Goal: Task Accomplishment & Management: Manage account settings

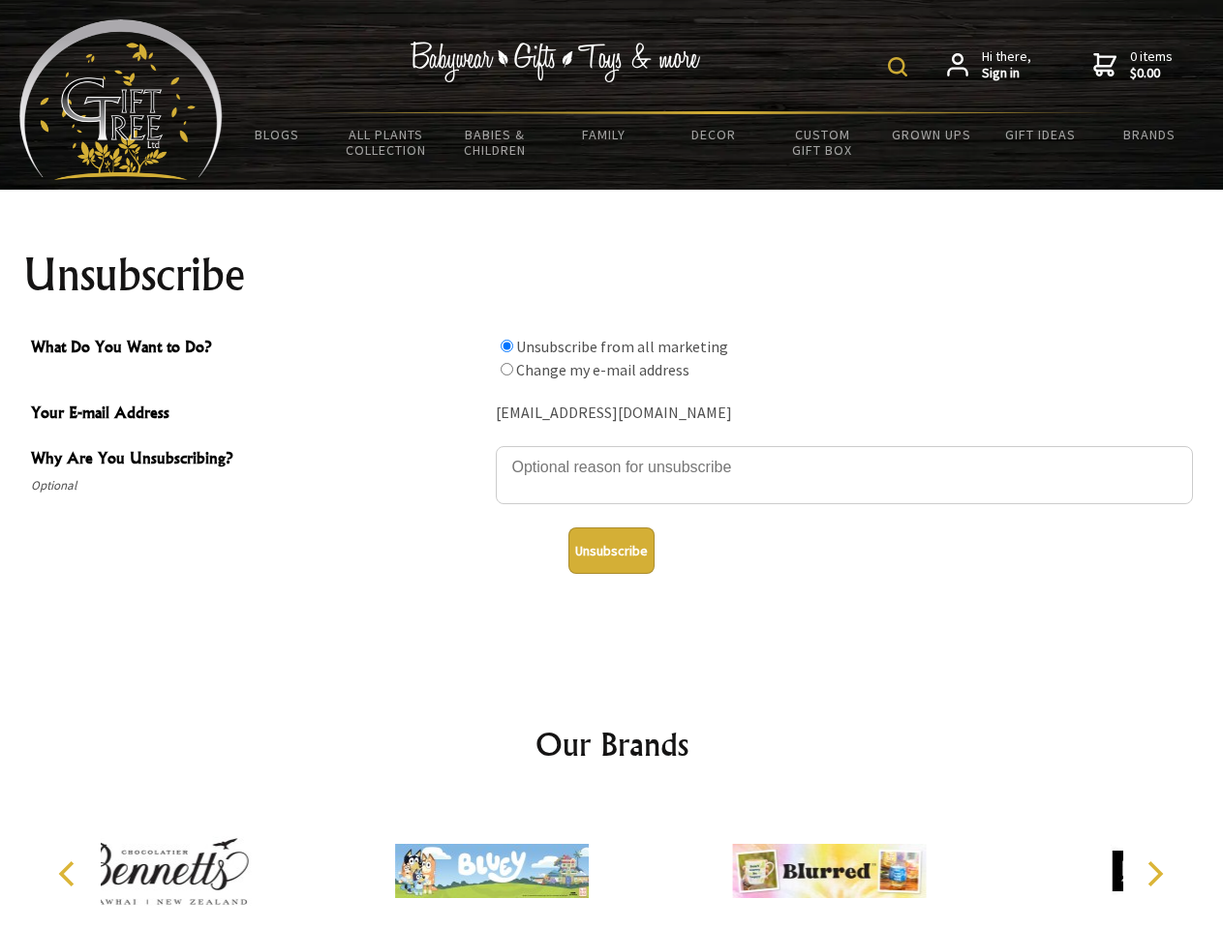
click at [900, 67] on img at bounding box center [897, 66] width 19 height 19
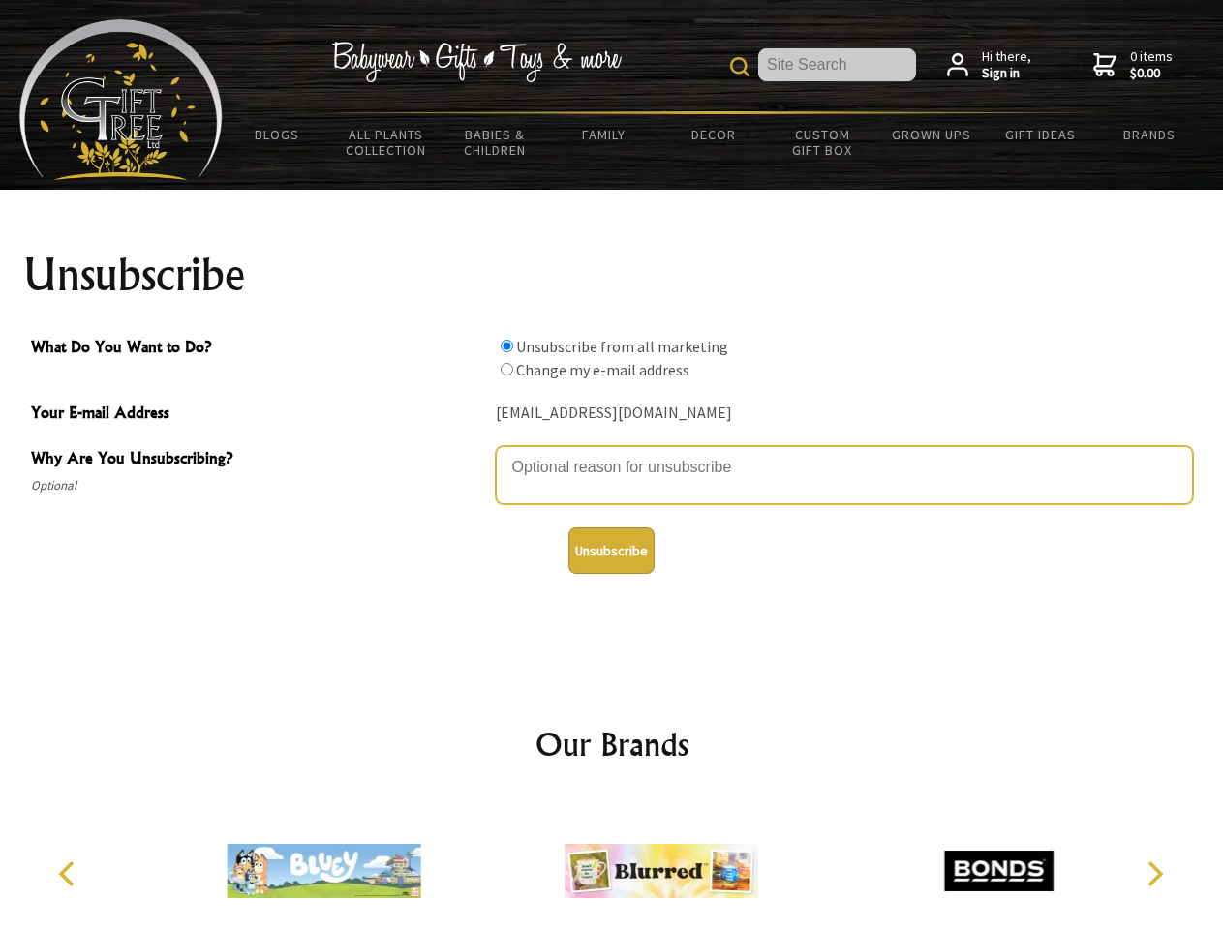
click at [612, 453] on textarea "Why Are You Unsubscribing?" at bounding box center [844, 475] width 697 height 58
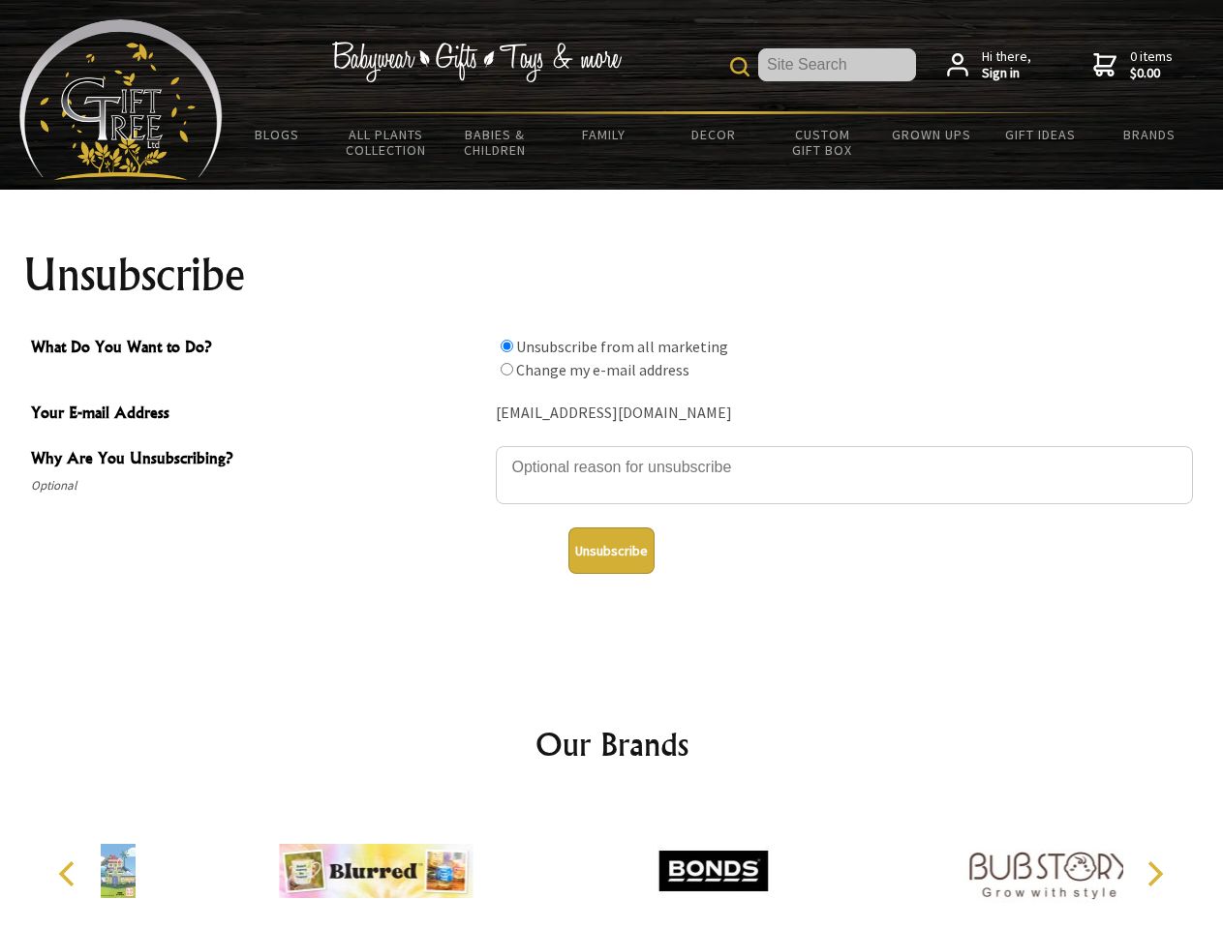
click at [506, 346] on input "What Do You Want to Do?" at bounding box center [506, 346] width 13 height 13
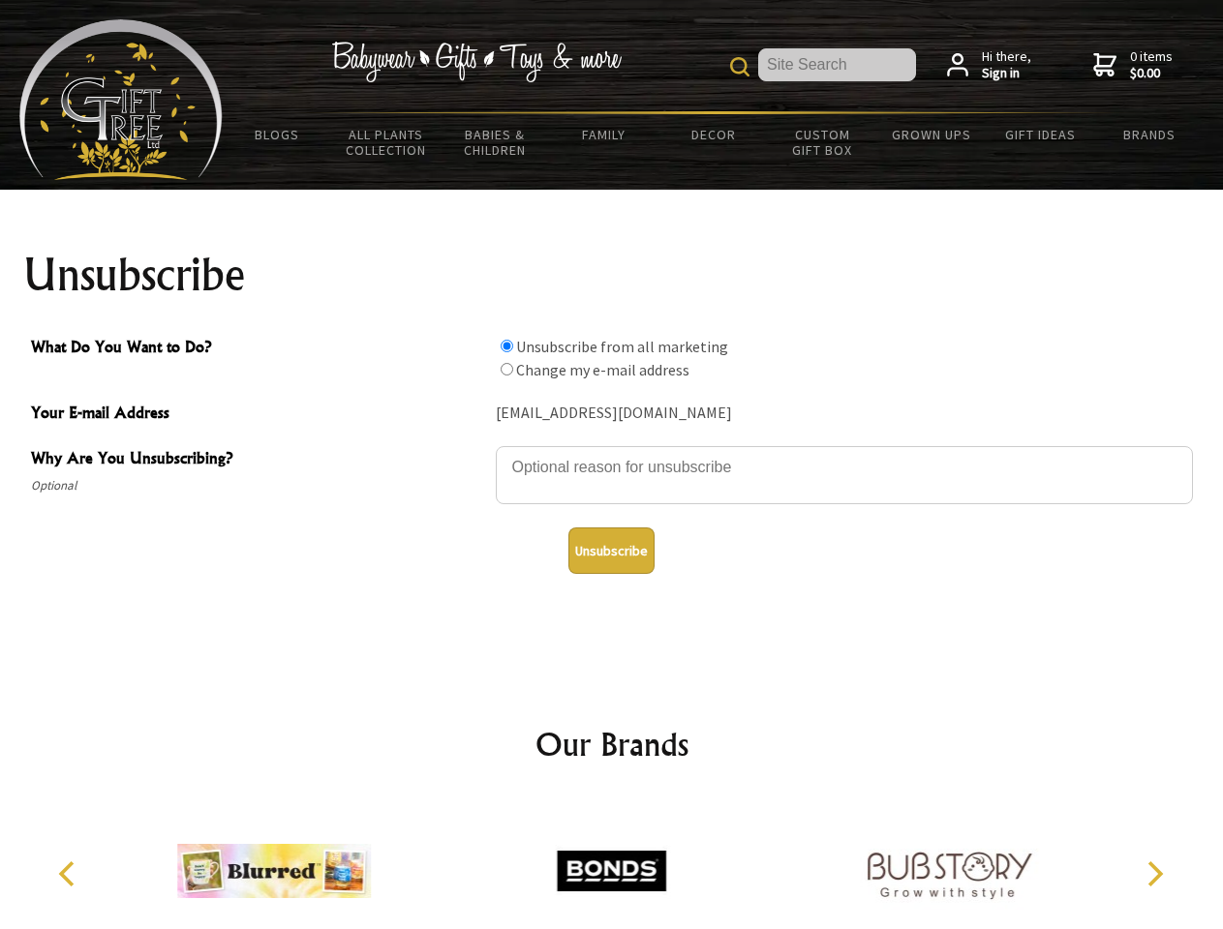
click at [506, 369] on input "What Do You Want to Do?" at bounding box center [506, 369] width 13 height 13
radio input "true"
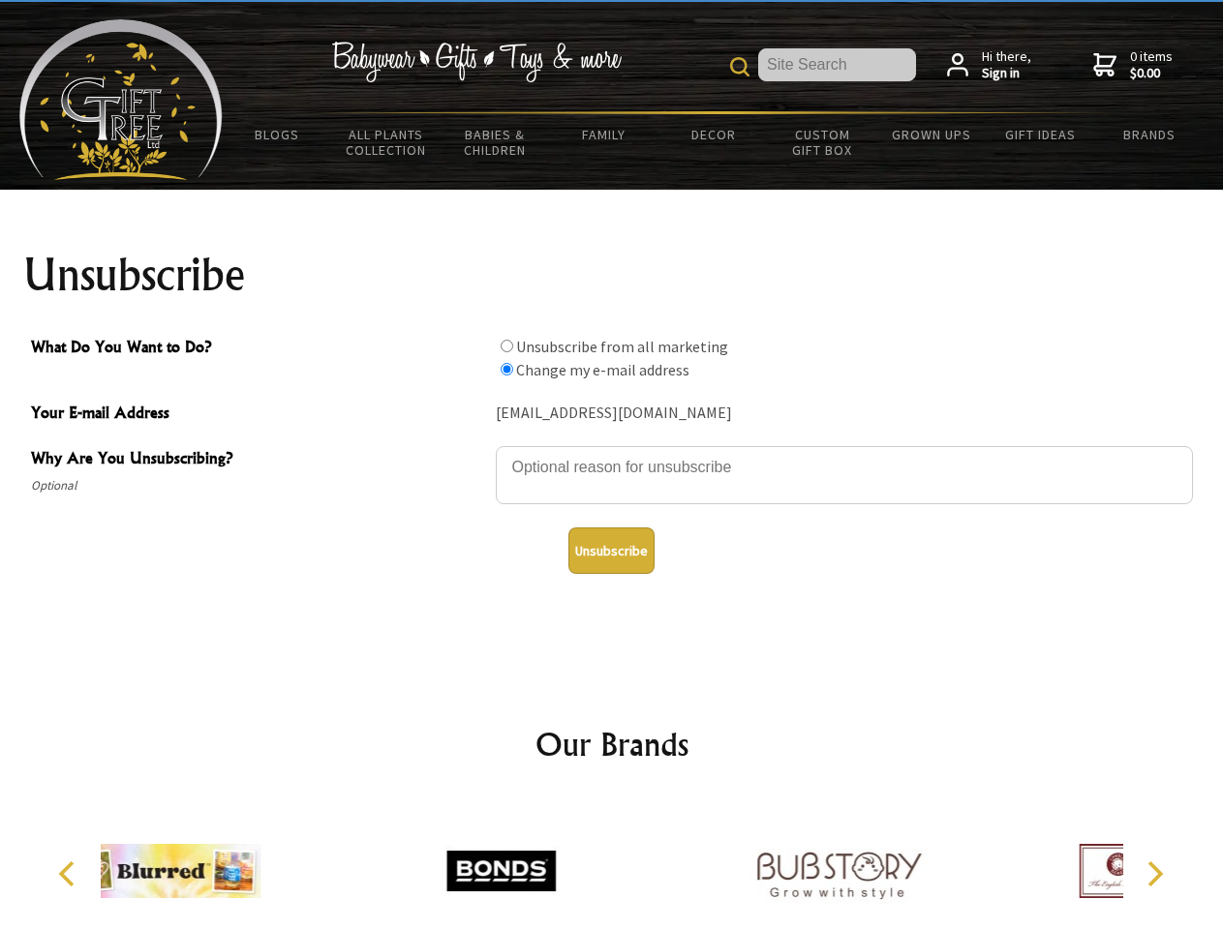
click at [611, 551] on button "Unsubscribe" at bounding box center [611, 551] width 86 height 46
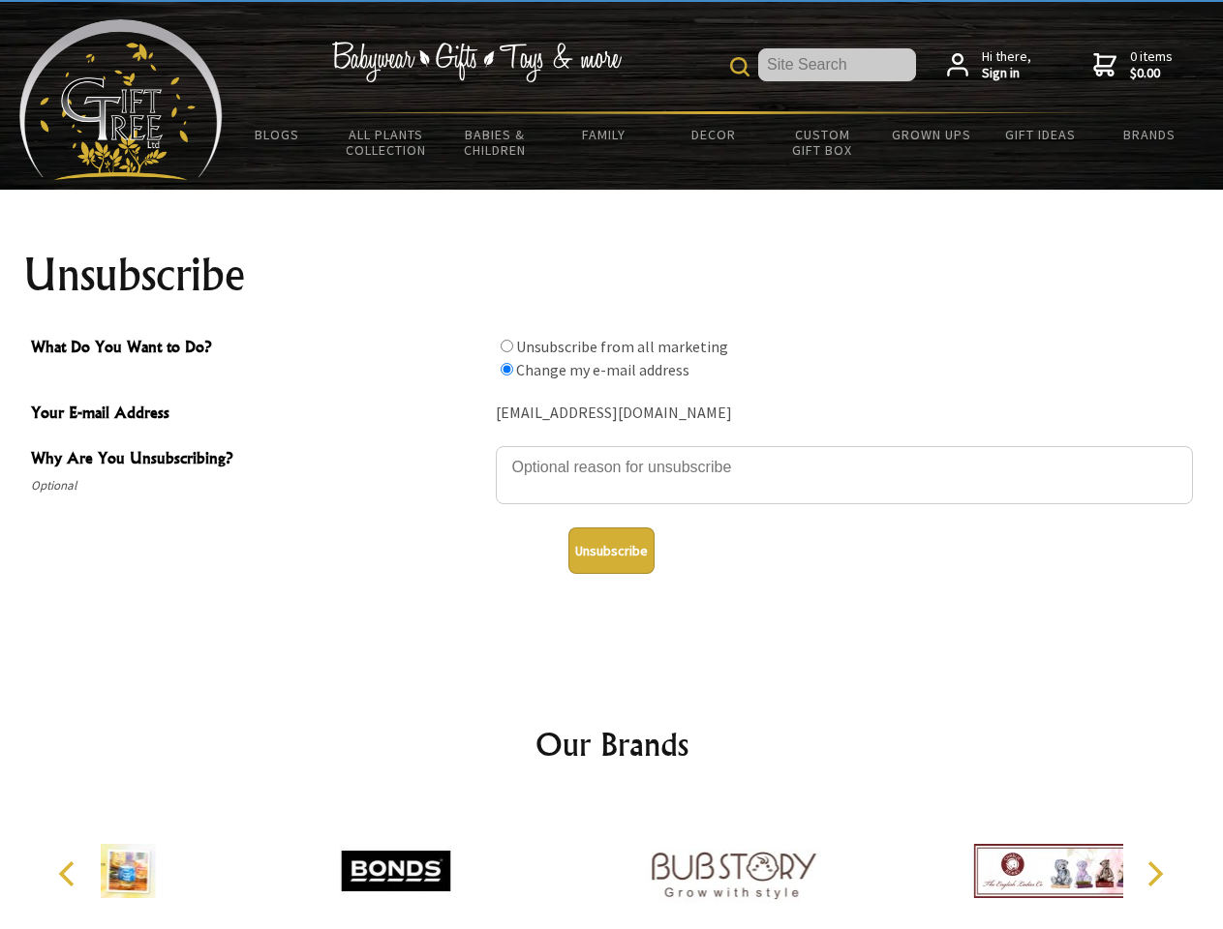
click at [70, 874] on icon "Previous" at bounding box center [68, 874] width 25 height 25
click at [1154, 874] on icon "Next" at bounding box center [1152, 874] width 25 height 25
